Goal: Navigation & Orientation: Find specific page/section

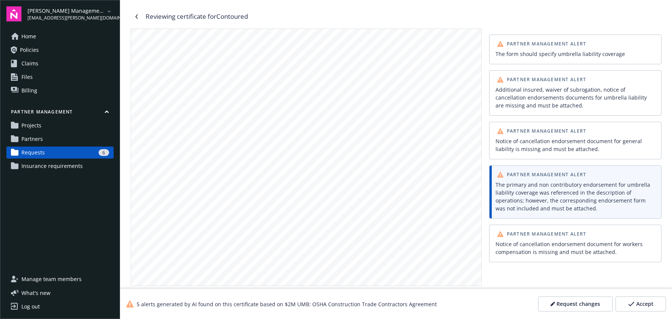
scroll to position [9717, 0]
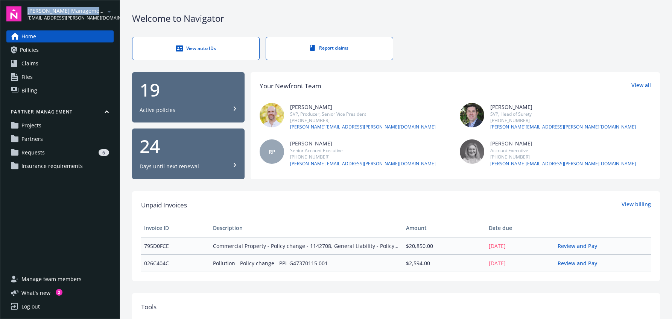
drag, startPoint x: 28, startPoint y: 9, endPoint x: 112, endPoint y: 13, distance: 84.7
click at [102, 14] on div "Karney Management Company nitha.ujwal@newfront.com" at bounding box center [59, 13] width 107 height 15
copy span "[PERSON_NAME] Management Company"
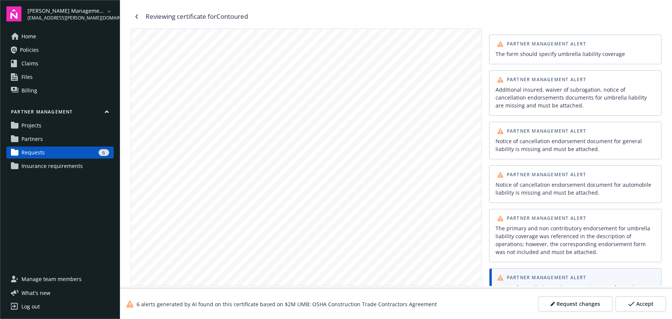
scroll to position [20, 0]
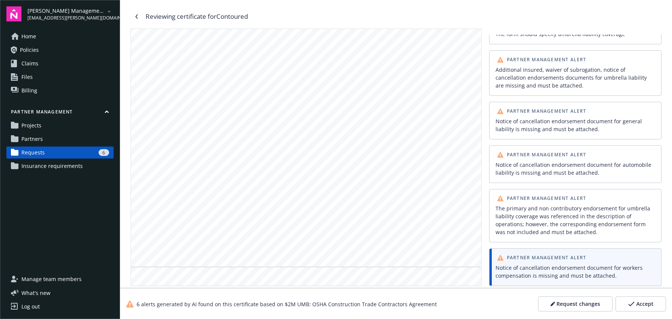
click at [74, 149] on div "6" at bounding box center [78, 152] width 61 height 7
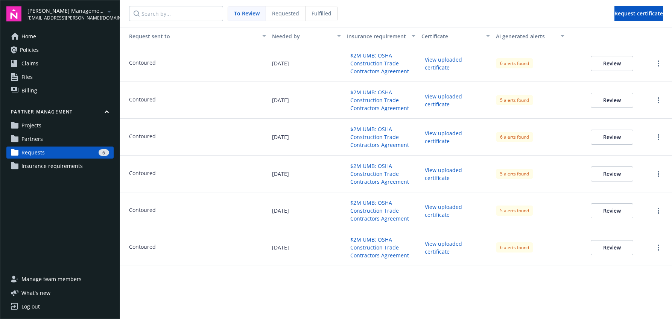
drag, startPoint x: 149, startPoint y: 64, endPoint x: 144, endPoint y: 64, distance: 4.5
click at [149, 64] on span "Contoured" at bounding box center [142, 63] width 27 height 8
click at [371, 61] on button "$2M UMB: OSHA Construction Trade Contractors Agreement" at bounding box center [381, 63] width 68 height 27
